Goal: Task Accomplishment & Management: Use online tool/utility

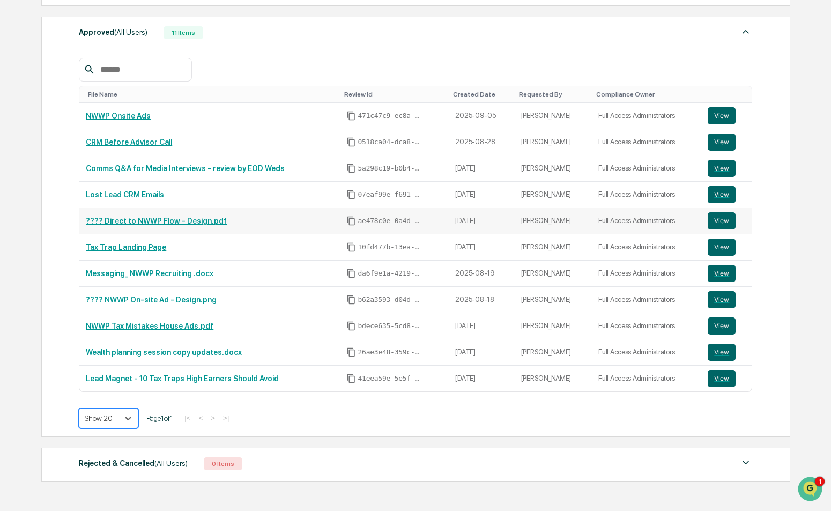
scroll to position [419, 0]
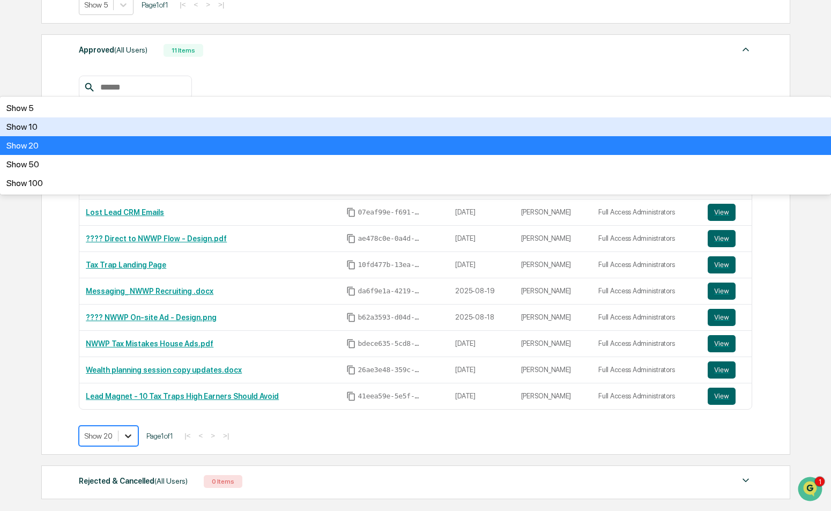
click at [131, 440] on body "Get Approval Content & Transactions Company Policies & Documents My Compliance …" at bounding box center [415, 79] width 831 height 997
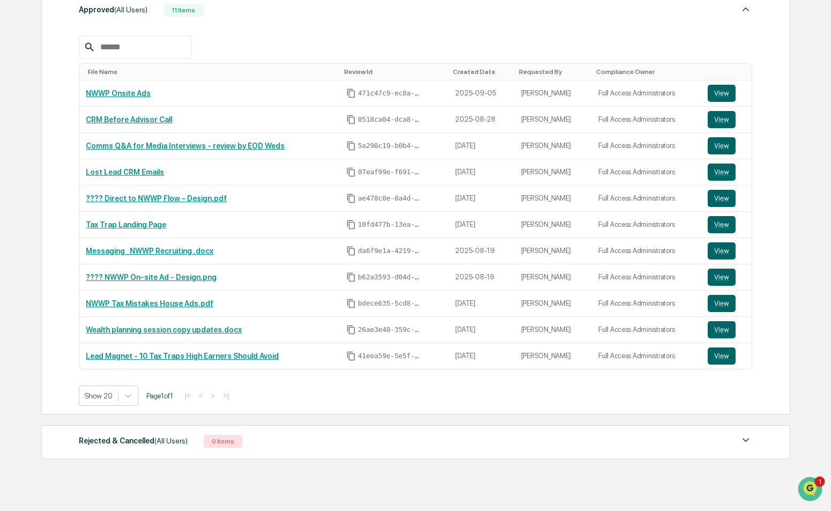
click at [355, 406] on div "Show 20 Page 1 of 1 |< < > >|" at bounding box center [415, 395] width 673 height 20
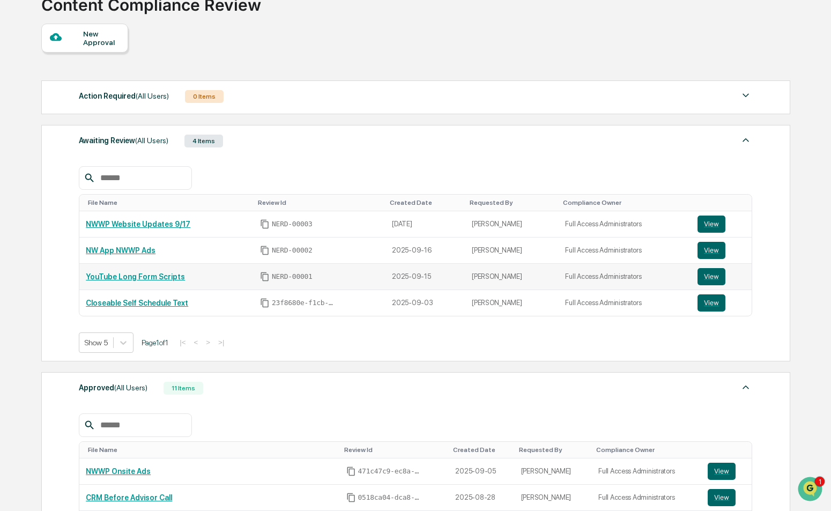
scroll to position [0, 0]
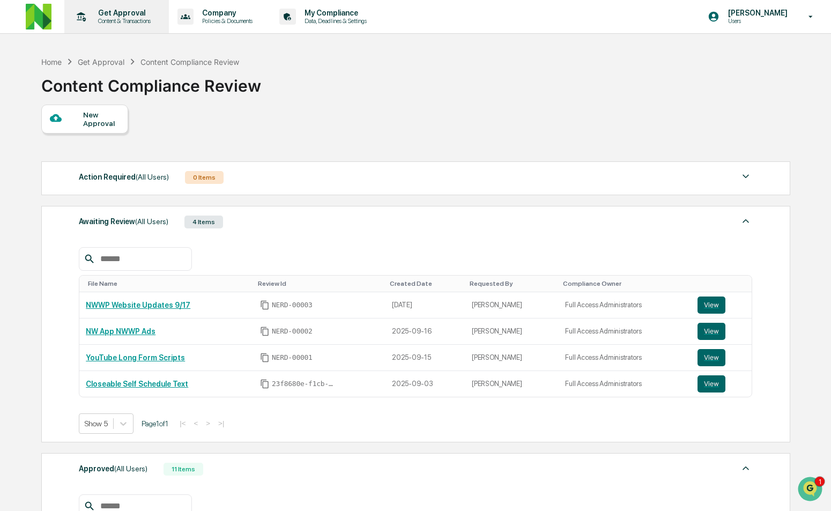
click at [121, 17] on p "Get Approval" at bounding box center [122, 13] width 66 height 9
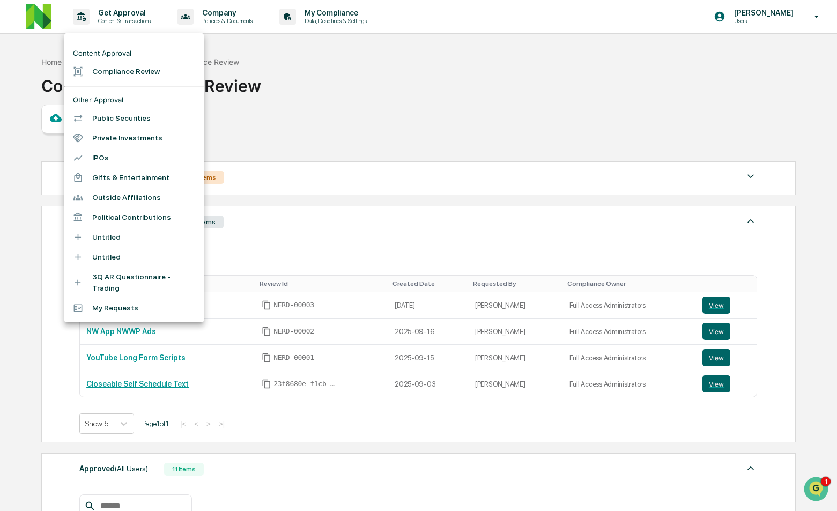
click at [133, 69] on li "Compliance Review" at bounding box center [133, 72] width 139 height 20
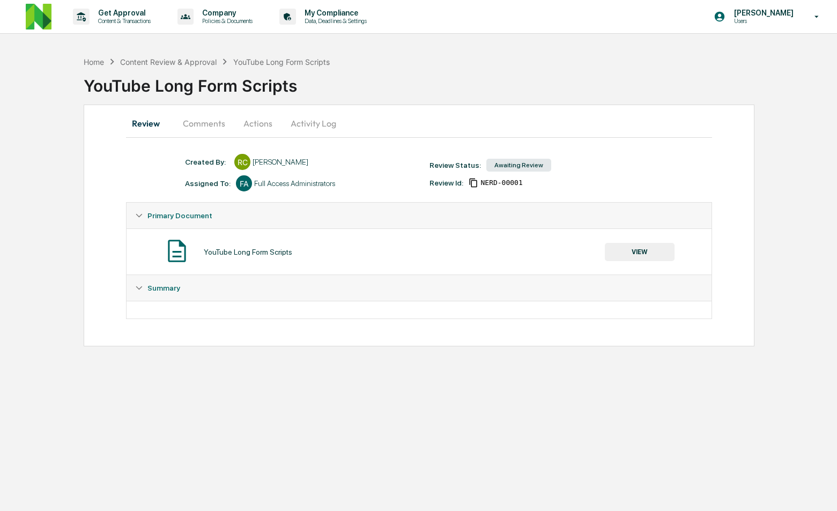
click at [205, 124] on button "Comments" at bounding box center [203, 123] width 59 height 26
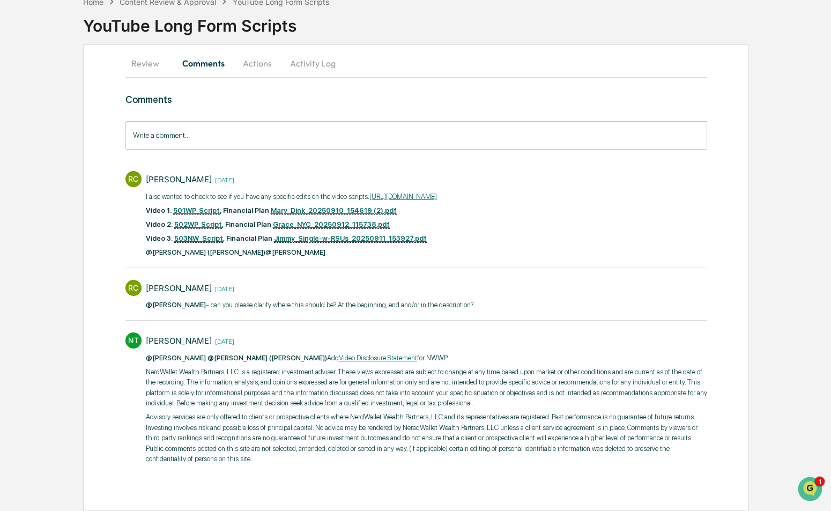
scroll to position [81, 0]
click at [139, 357] on div "NT Neshie Tiwari 6 days ago @Rachel Carlisle @DeeAnn Mays (Dempsey) Add Video D…" at bounding box center [415, 397] width 581 height 140
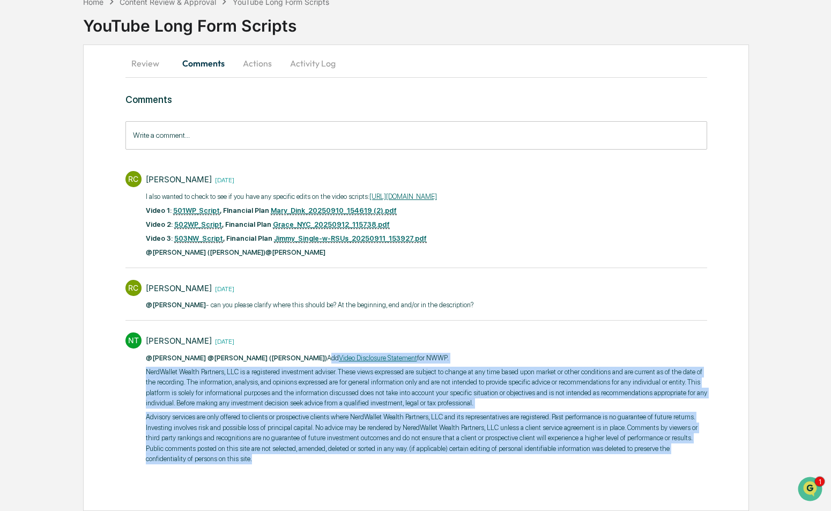
drag, startPoint x: 295, startPoint y: 347, endPoint x: 576, endPoint y: 453, distance: 300.4
click at [575, 456] on div "@Rachel Carlisle @DeeAnn Mays (Dempsey) Add Video Disclosure Statement for NWWP…" at bounding box center [426, 408] width 561 height 111
copy div "Add Video Disclosure Statement for NWWP​. NerdWallet Wealth Partners, LLC is a …"
click at [147, 50] on button "Review" at bounding box center [149, 63] width 48 height 26
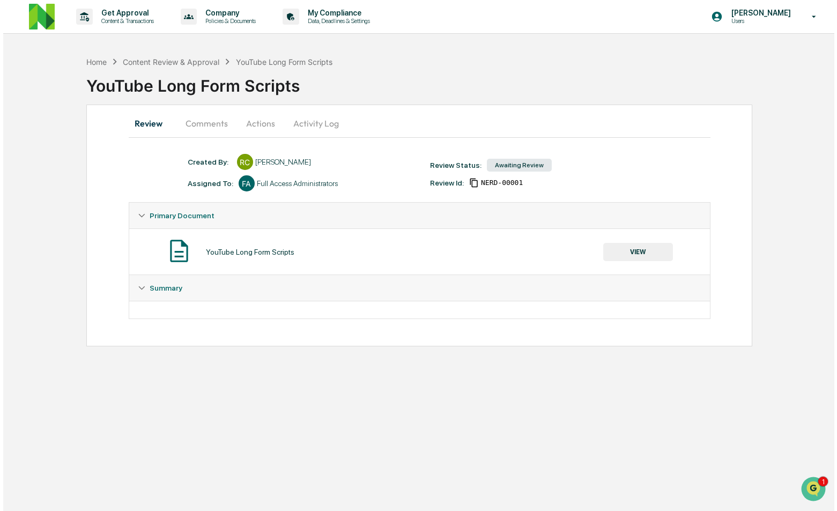
scroll to position [0, 0]
